Goal: Task Accomplishment & Management: Manage account settings

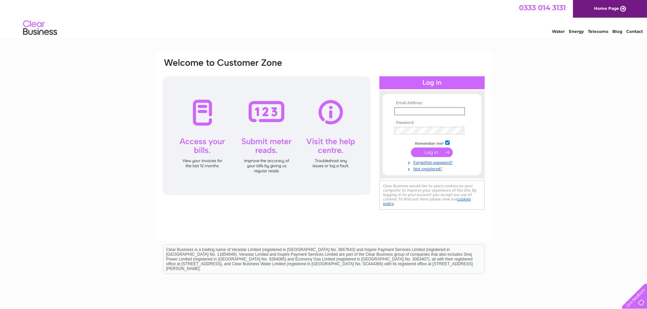
click at [406, 111] on input "text" at bounding box center [429, 111] width 71 height 8
click at [418, 111] on input "text" at bounding box center [429, 110] width 70 height 7
paste input "QMAccounts@speirsgumley.com"
type input "QMAccounts@speirsgumley.com"
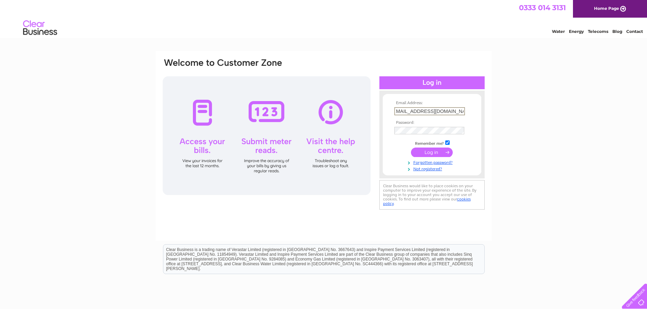
scroll to position [0, 0]
click at [428, 152] on input "submit" at bounding box center [432, 153] width 42 height 10
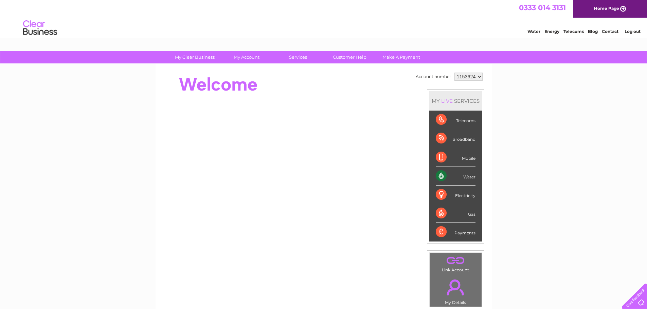
scroll to position [34, 0]
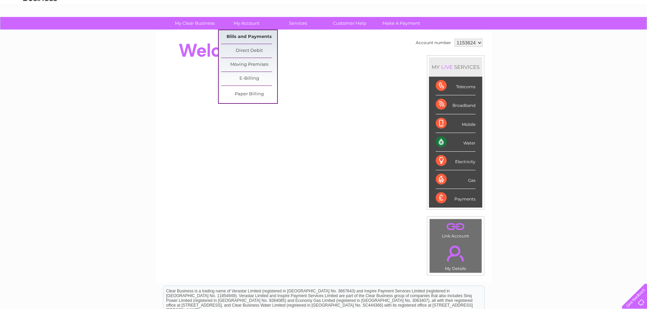
click at [258, 37] on link "Bills and Payments" at bounding box center [249, 37] width 56 height 14
click at [255, 36] on link "Bills and Payments" at bounding box center [249, 37] width 56 height 14
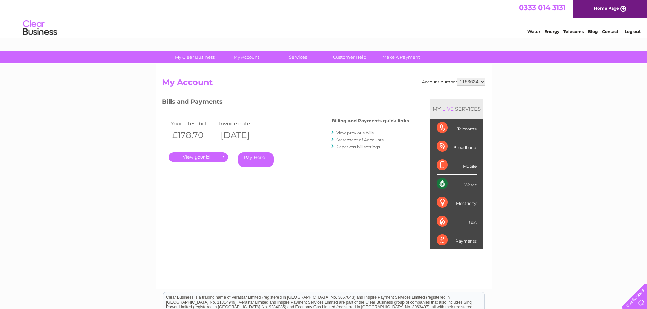
click at [221, 158] on link "." at bounding box center [198, 157] width 59 height 10
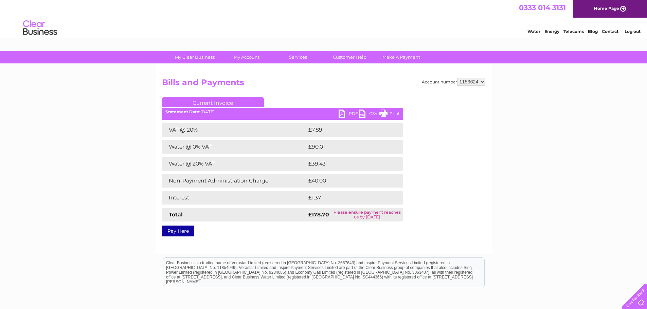
click at [394, 111] on link "Print" at bounding box center [389, 115] width 20 height 10
click at [388, 114] on link "Print" at bounding box center [389, 115] width 20 height 10
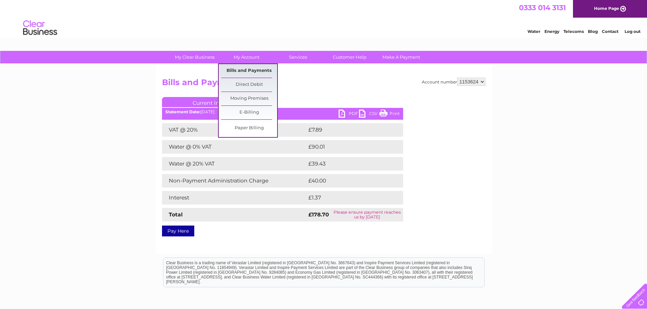
click at [251, 70] on link "Bills and Payments" at bounding box center [249, 71] width 56 height 14
click at [252, 68] on link "Bills and Payments" at bounding box center [249, 71] width 56 height 14
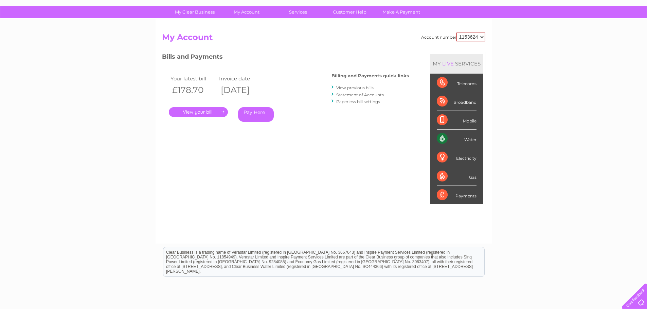
scroll to position [34, 0]
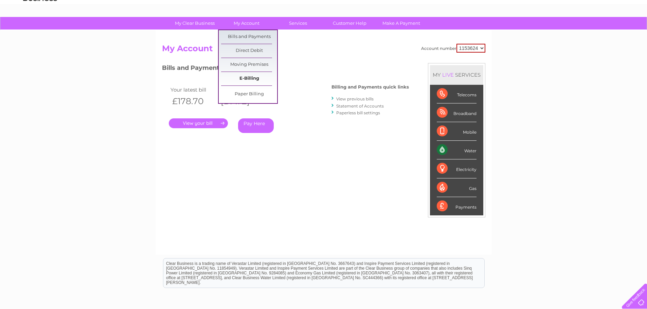
click at [253, 81] on link "E-Billing" at bounding box center [249, 79] width 56 height 14
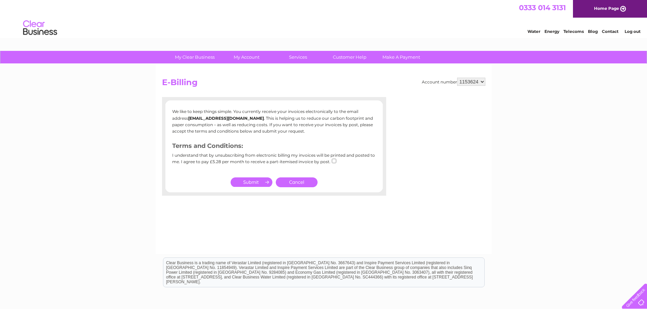
click at [334, 163] on input "checkbox" at bounding box center [334, 161] width 4 height 4
checkbox input "true"
click at [254, 182] on input "submit" at bounding box center [251, 183] width 42 height 10
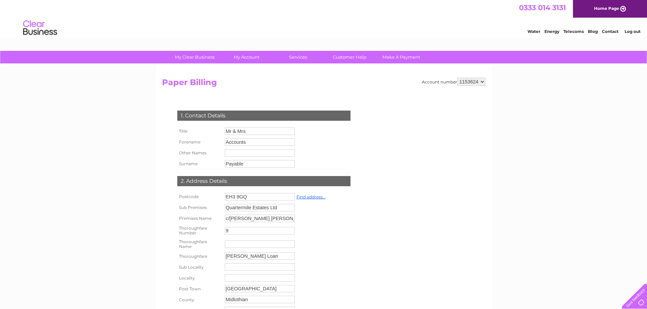
click at [330, 88] on h2 "Paper Billing" at bounding box center [323, 84] width 323 height 13
